Goal: Navigation & Orientation: Find specific page/section

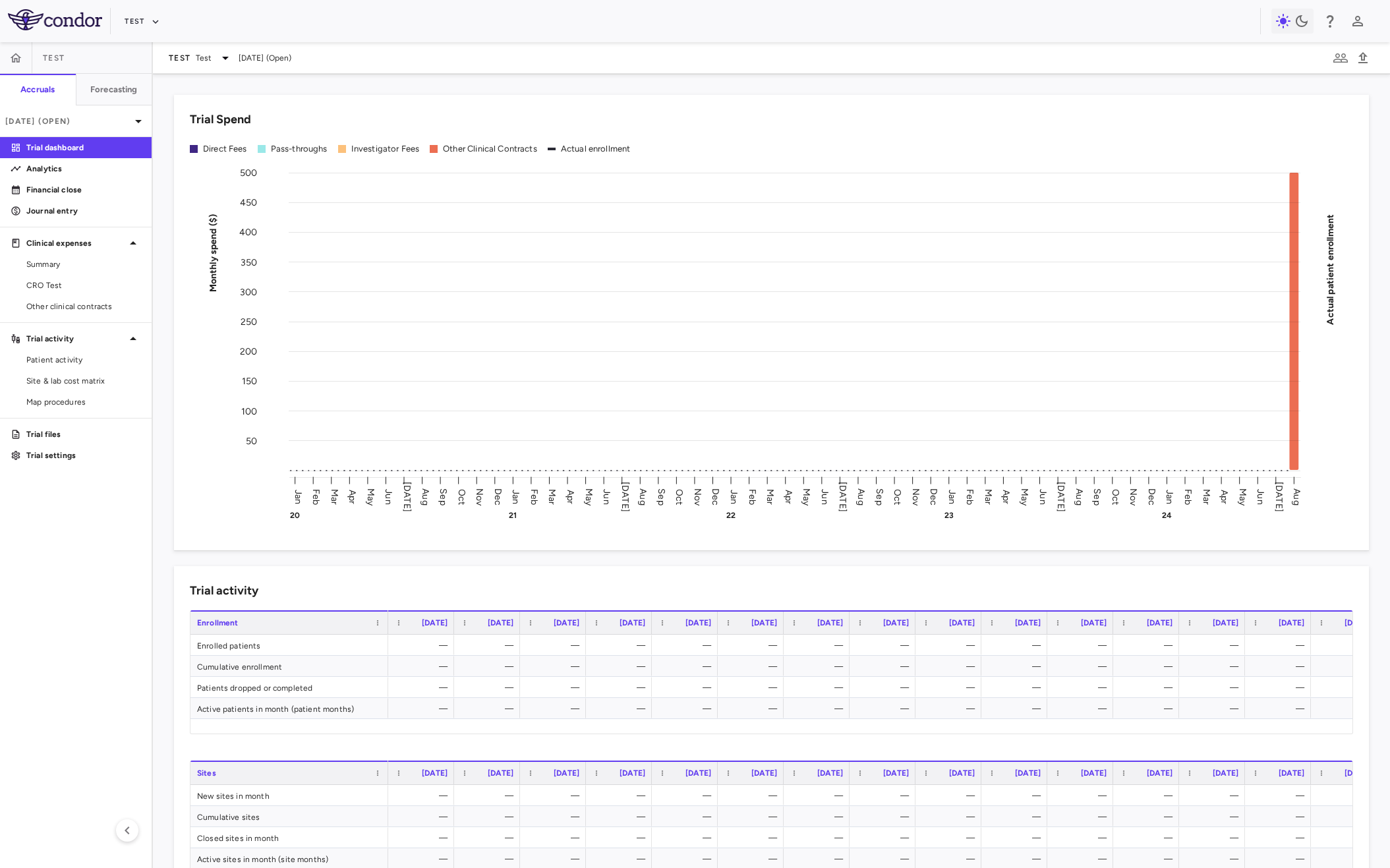
click at [749, 27] on div "Test" at bounding box center [691, 21] width 1139 height 22
